Goal: Use online tool/utility: Utilize a website feature to perform a specific function

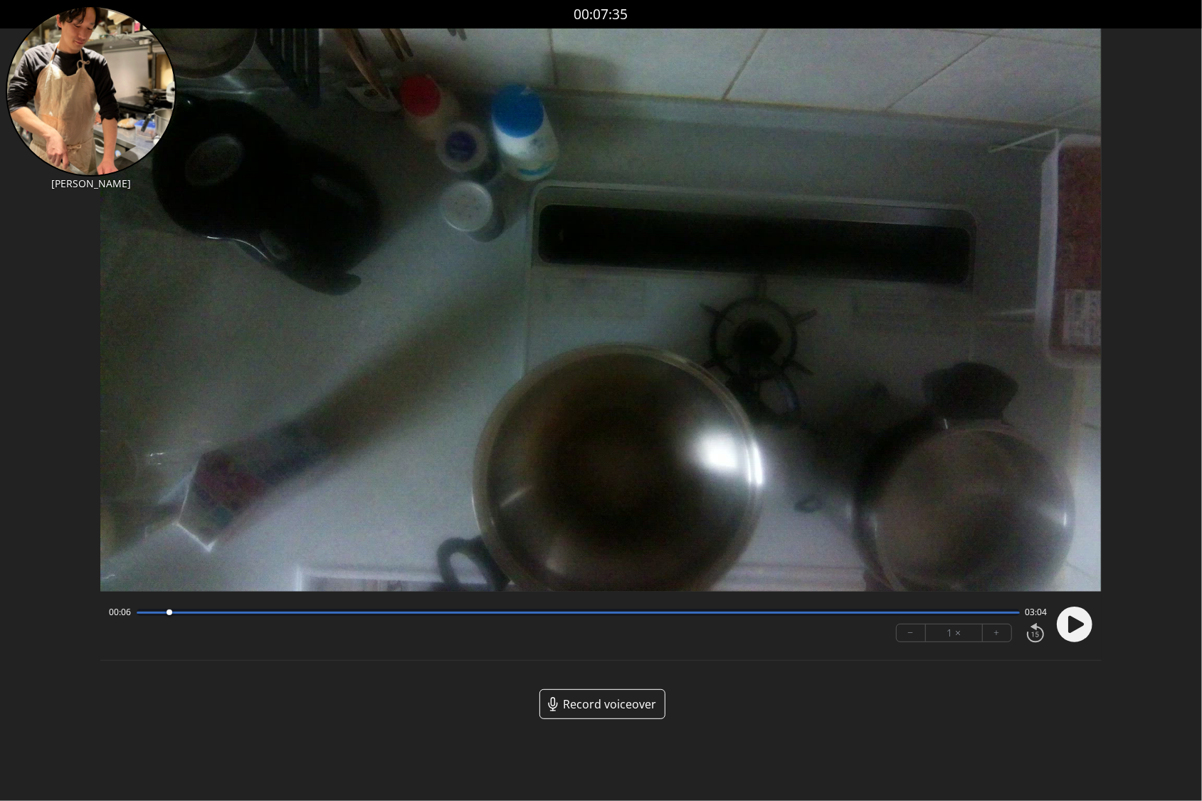
click at [169, 614] on div at bounding box center [170, 612] width 6 height 6
drag, startPoint x: 169, startPoint y: 614, endPoint x: 157, endPoint y: 633, distance: 22.3
click at [157, 633] on div "00:04 03:07 − 1 × +" at bounding box center [575, 624] width 944 height 48
click at [1079, 613] on circle at bounding box center [1075, 624] width 36 height 36
click at [1002, 632] on button "+" at bounding box center [997, 632] width 28 height 17
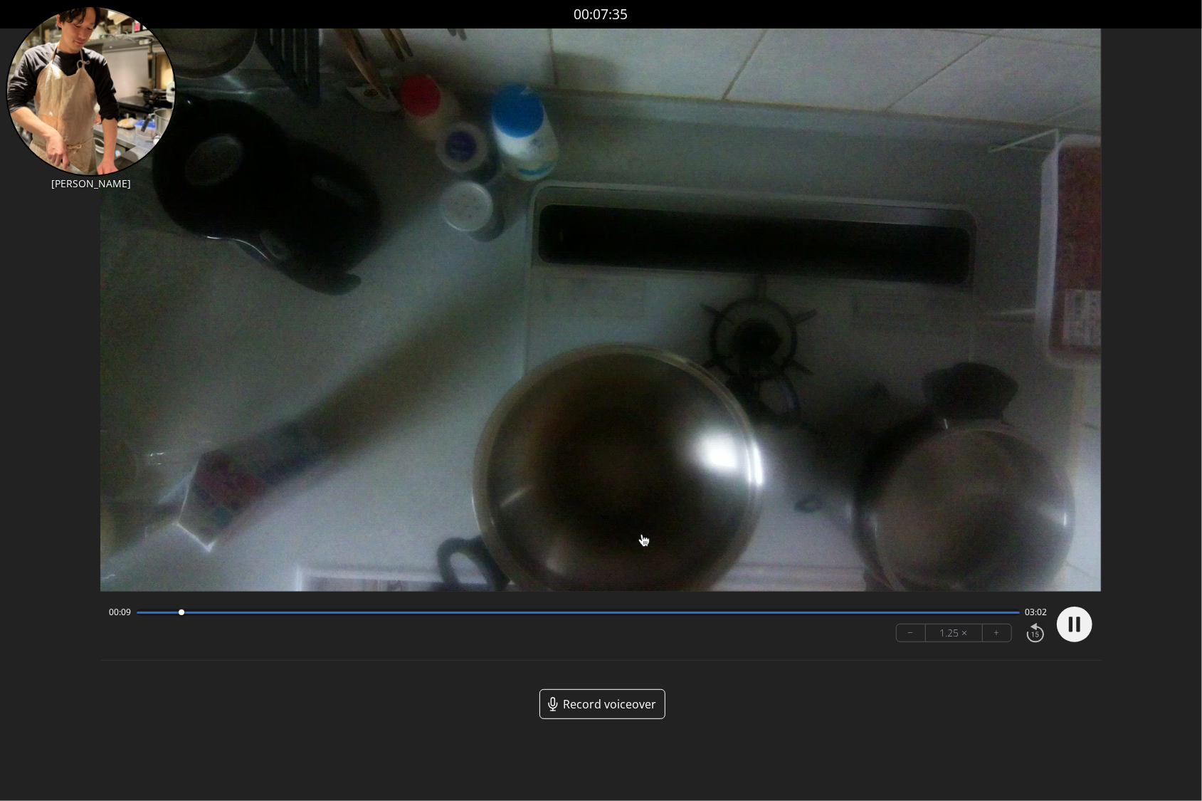
click at [1002, 632] on button "+" at bounding box center [997, 632] width 28 height 17
click at [1075, 626] on circle at bounding box center [1075, 624] width 36 height 36
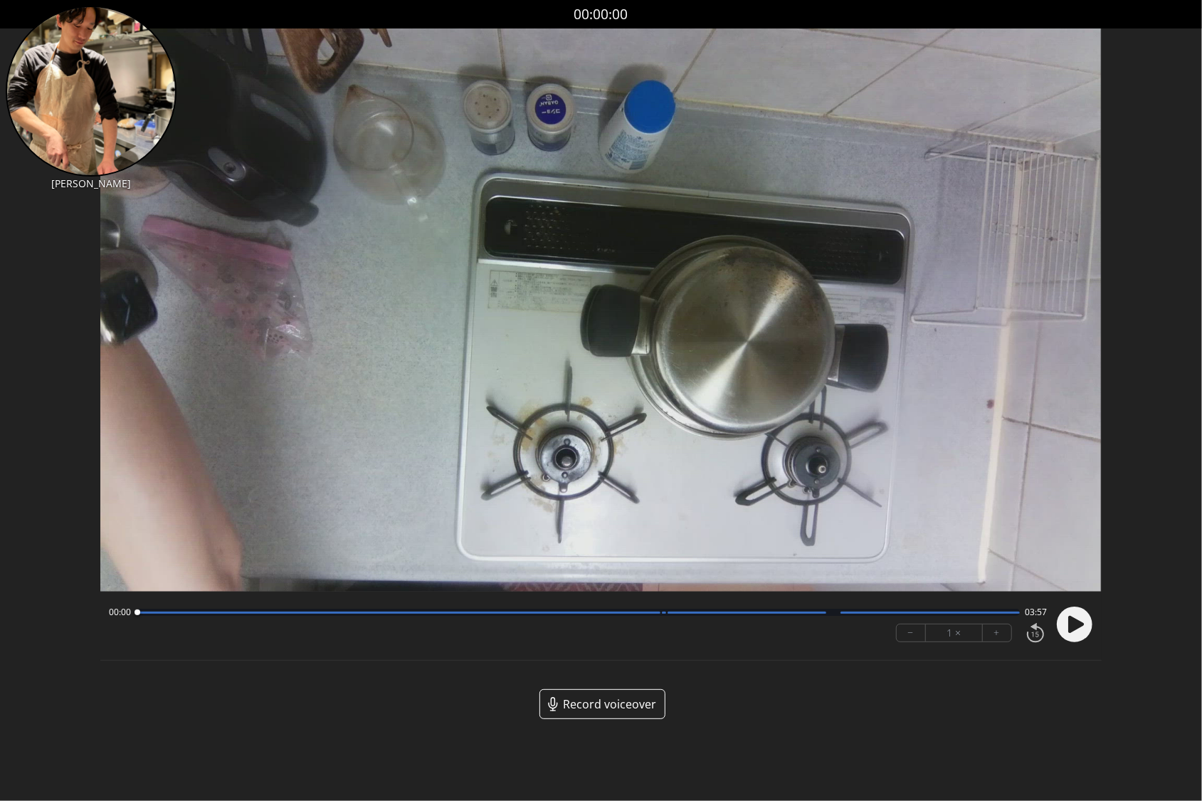
click at [350, 613] on div at bounding box center [578, 611] width 882 height 7
click at [1078, 630] on circle at bounding box center [1075, 624] width 36 height 36
click at [1077, 624] on icon at bounding box center [1076, 624] width 16 height 17
click at [993, 634] on button "+" at bounding box center [997, 632] width 28 height 17
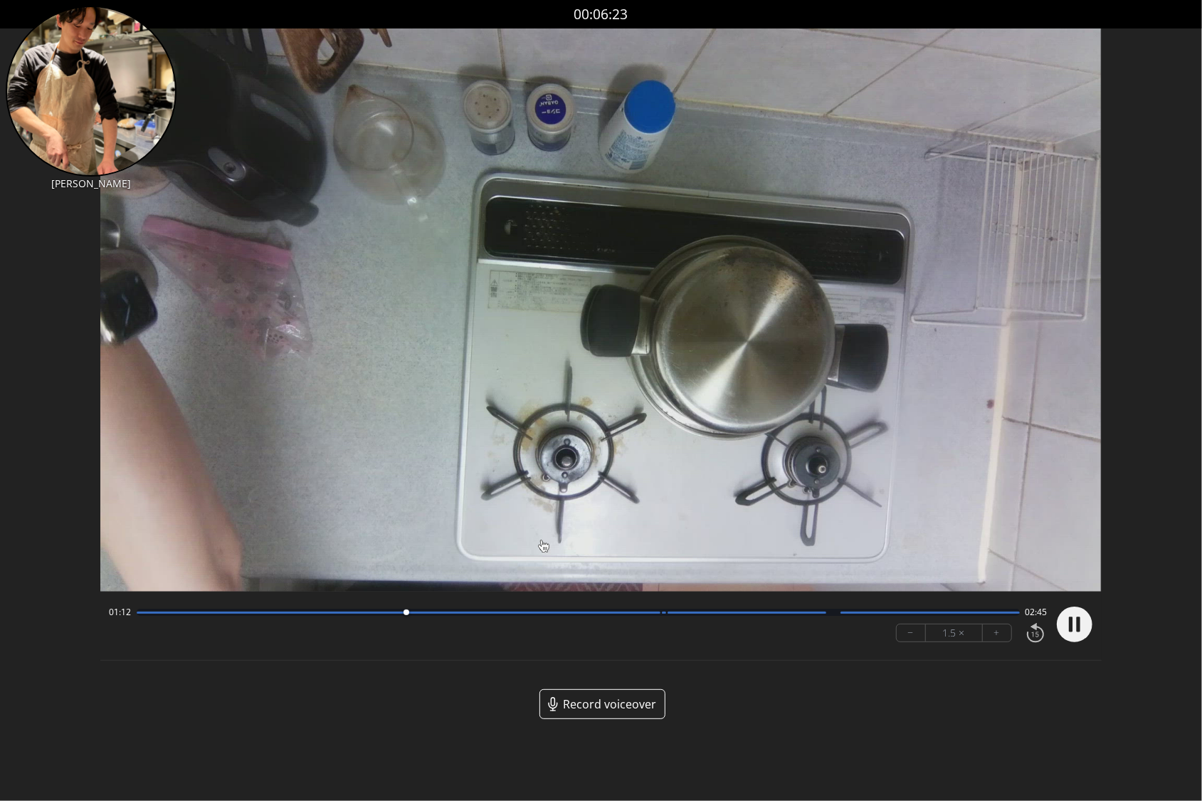
click at [998, 639] on button "+" at bounding box center [997, 632] width 28 height 17
drag, startPoint x: 1020, startPoint y: 615, endPoint x: 632, endPoint y: 605, distance: 388.7
click at [632, 605] on div at bounding box center [631, 612] width 19 height 19
click at [1067, 625] on circle at bounding box center [1075, 624] width 36 height 36
click at [1079, 626] on icon at bounding box center [1078, 623] width 4 height 15
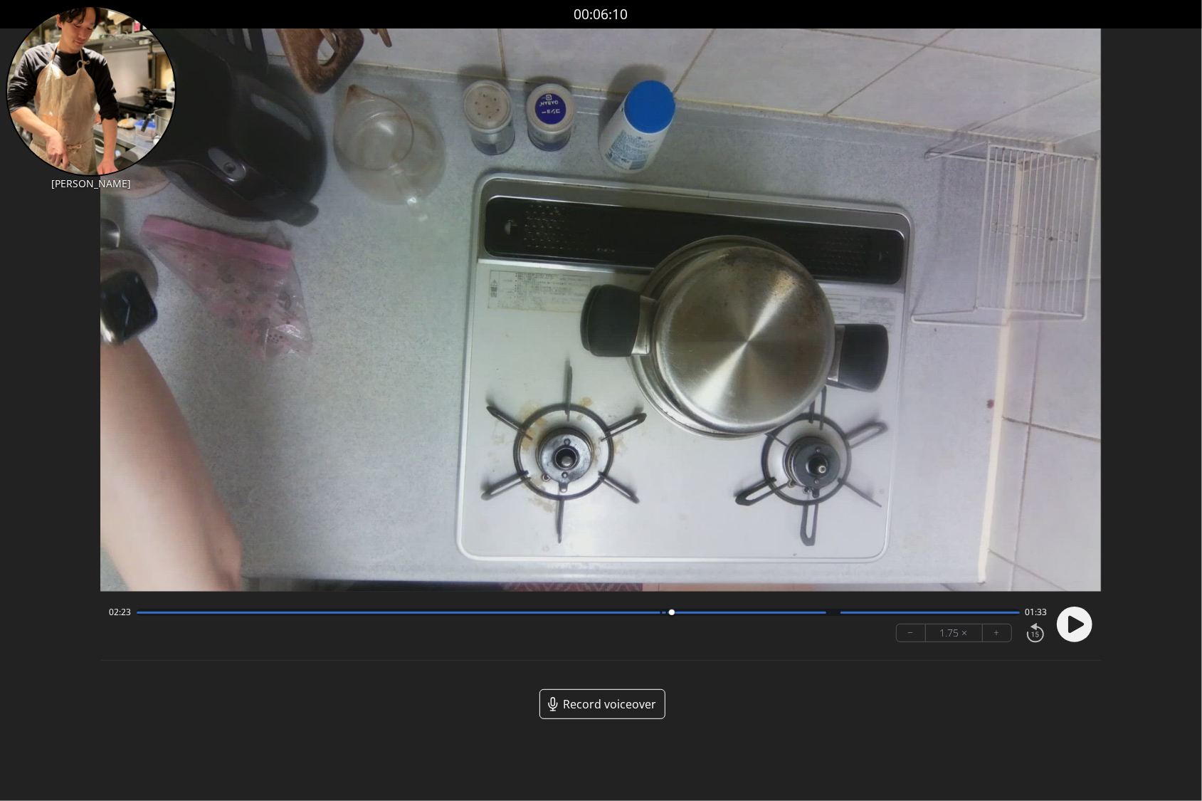
click at [505, 621] on div "02:23 01:33 − 1.75 × +" at bounding box center [575, 624] width 944 height 48
click at [488, 613] on div at bounding box center [399, 612] width 524 height 2
click at [1082, 619] on circle at bounding box center [1075, 624] width 36 height 36
click at [139, 613] on div at bounding box center [578, 611] width 882 height 7
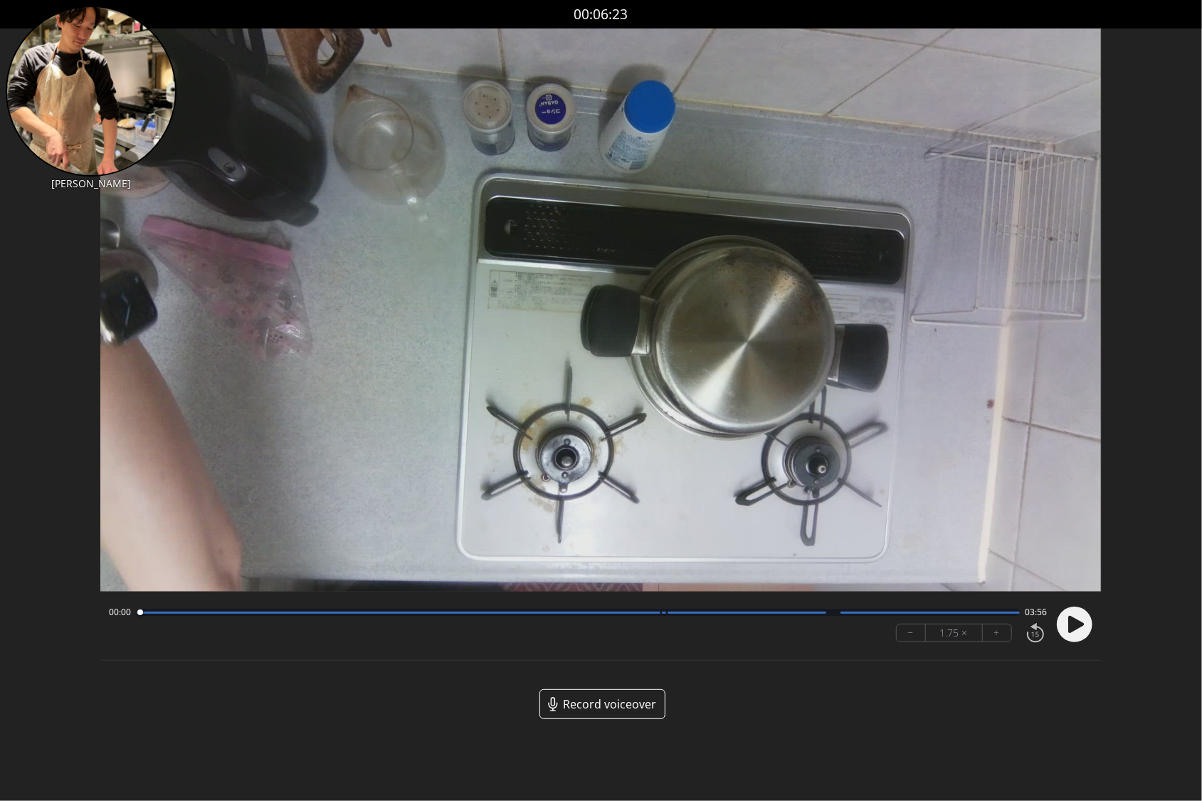
click at [1071, 628] on icon at bounding box center [1076, 624] width 16 height 17
click at [911, 631] on button "−" at bounding box center [911, 632] width 29 height 17
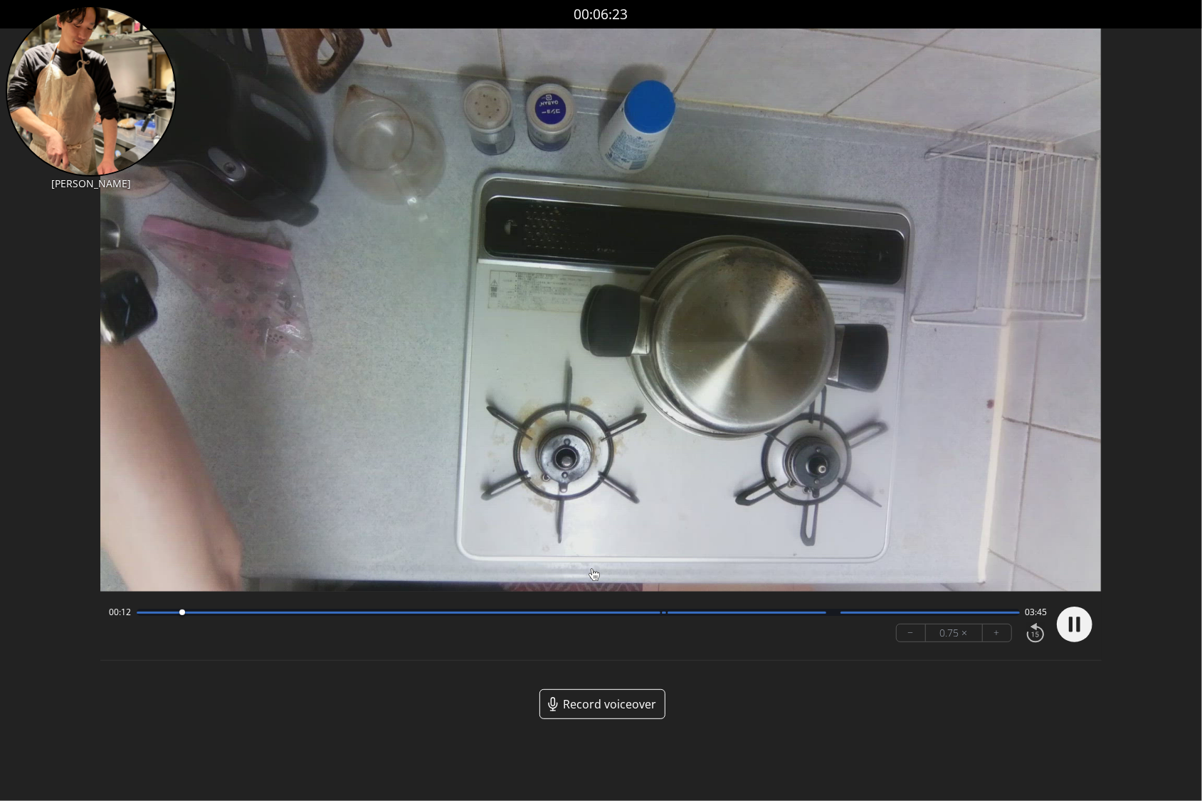
click at [1003, 635] on button "+" at bounding box center [997, 632] width 28 height 17
